Goal: Transaction & Acquisition: Purchase product/service

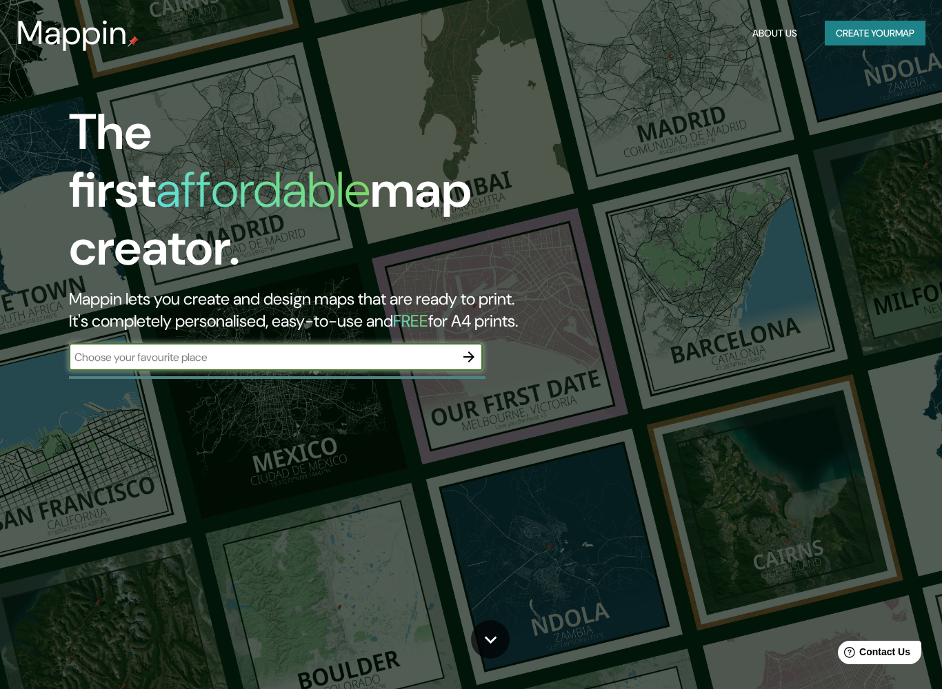
click at [337, 350] on input "text" at bounding box center [262, 358] width 386 height 16
type input "[STREET_ADDRESS]"
click at [458, 343] on button "button" at bounding box center [469, 357] width 28 height 28
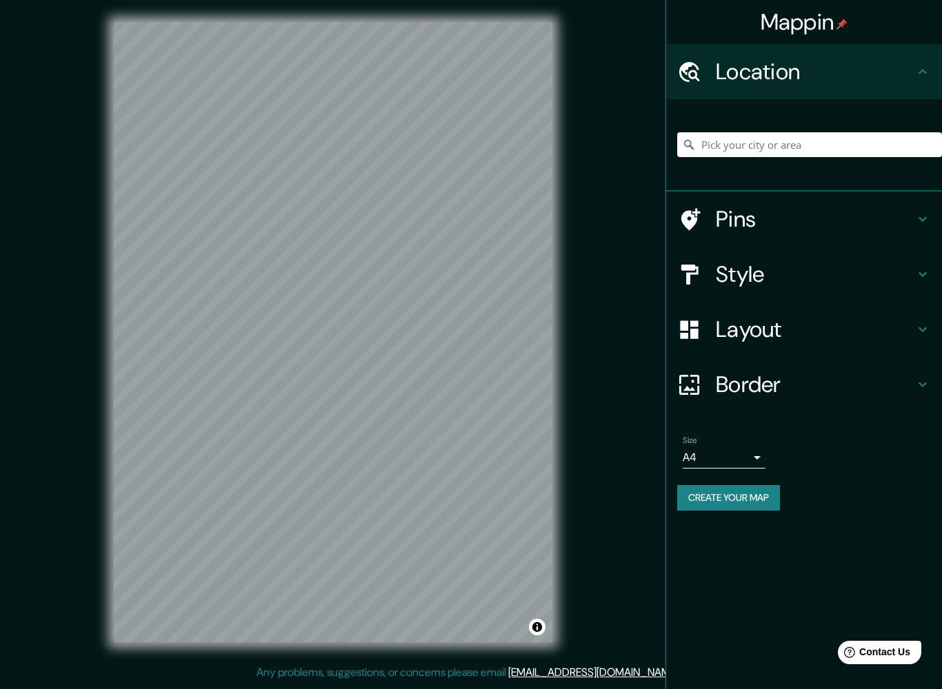
click at [753, 457] on body "Mappin Location Pins Style Layout Border Choose a border. Hint : you can make l…" at bounding box center [471, 344] width 942 height 689
click at [813, 440] on div at bounding box center [471, 344] width 942 height 689
click at [838, 339] on h4 "Layout" at bounding box center [815, 330] width 199 height 28
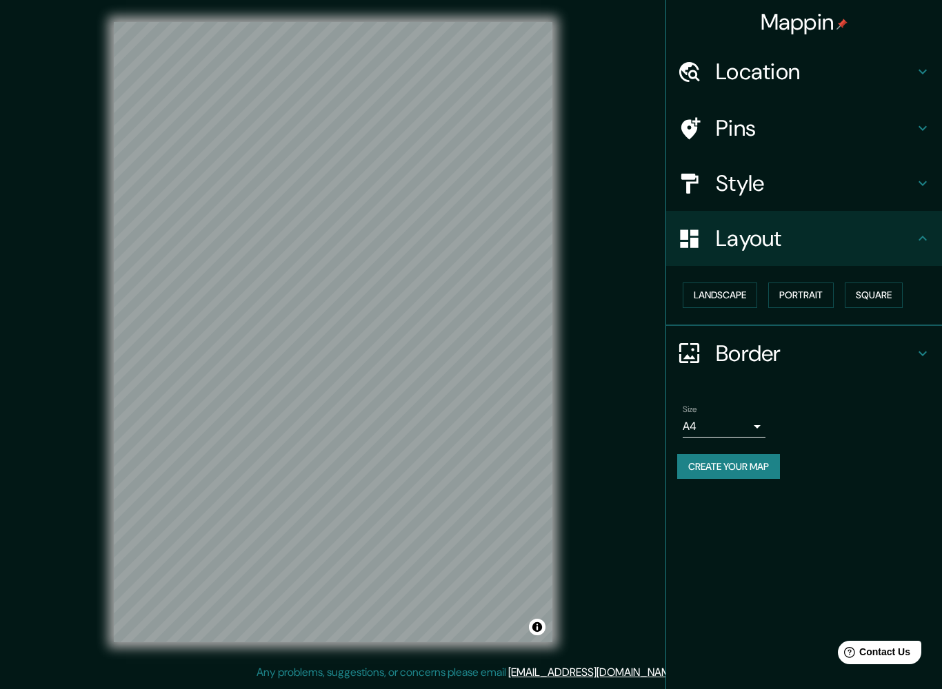
click at [737, 297] on button "Landscape" at bounding box center [720, 296] width 74 height 26
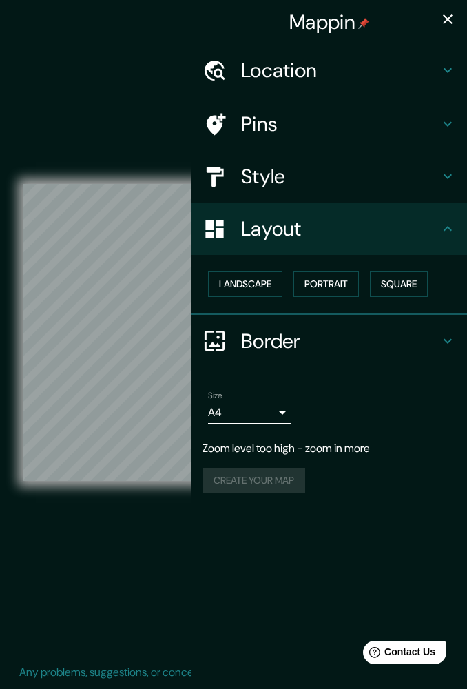
click at [445, 14] on icon "button" at bounding box center [448, 19] width 17 height 17
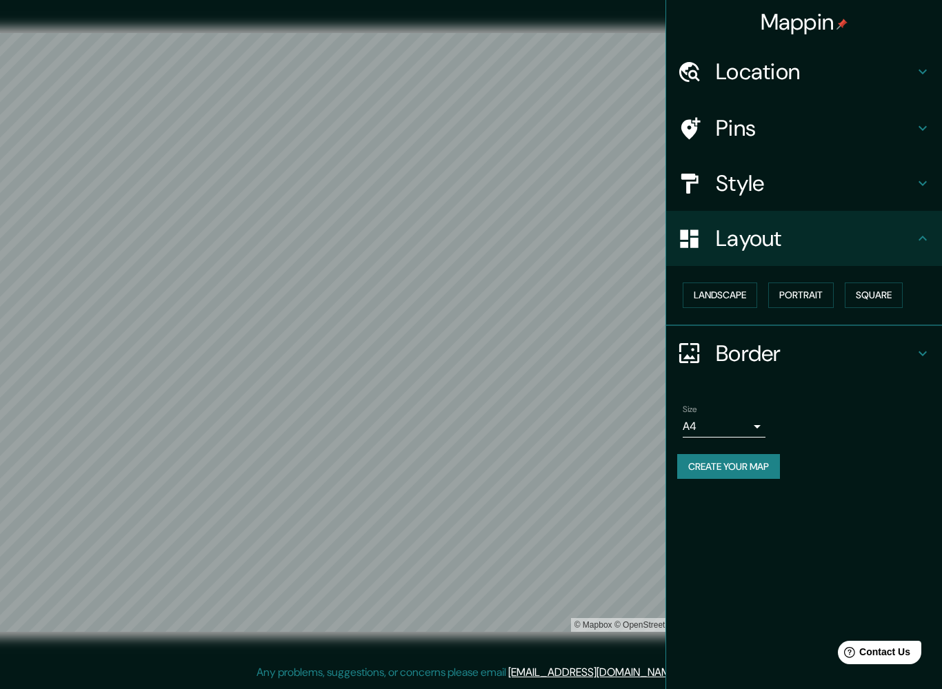
click at [852, 183] on h4 "Style" at bounding box center [815, 184] width 199 height 28
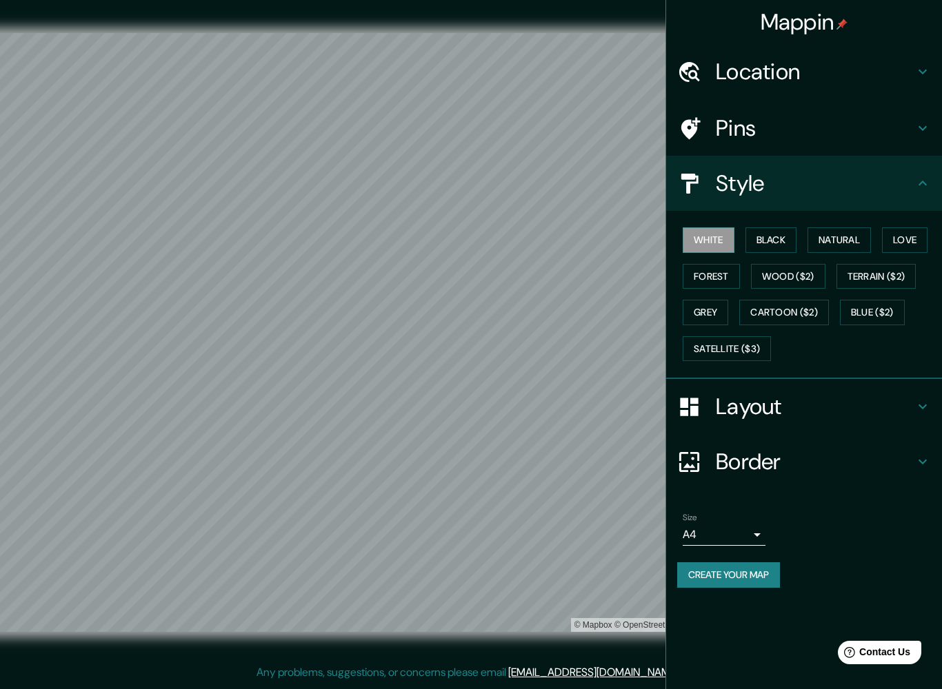
click at [850, 245] on button "Natural" at bounding box center [838, 241] width 63 height 26
click at [774, 572] on button "Create your map" at bounding box center [728, 576] width 103 height 26
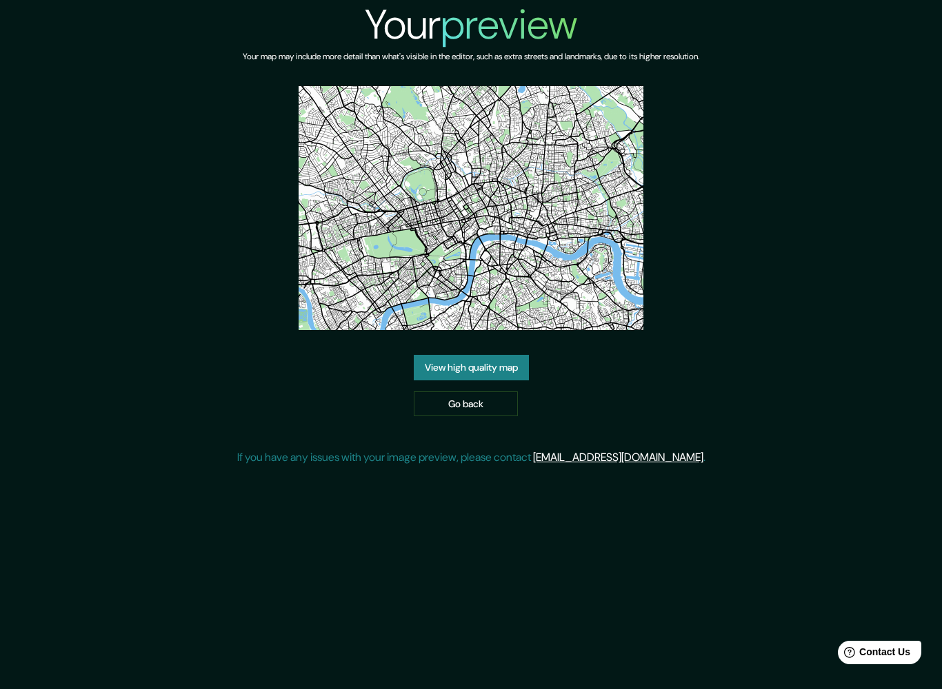
click at [509, 375] on link "View high quality map" at bounding box center [471, 368] width 115 height 26
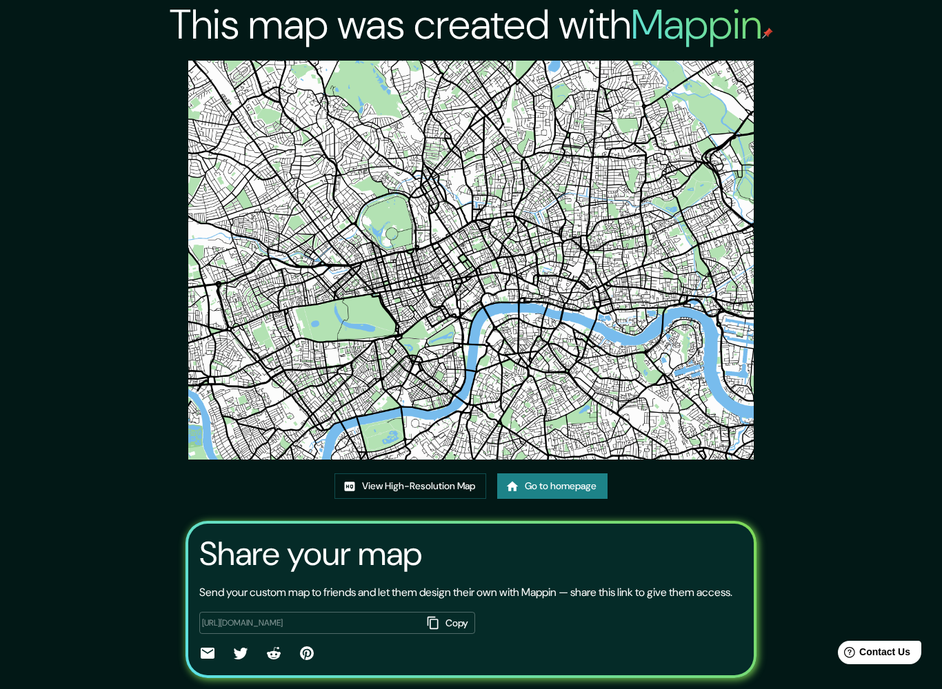
click at [464, 490] on link "View High-Resolution Map" at bounding box center [410, 487] width 152 height 26
